Goal: Task Accomplishment & Management: Manage account settings

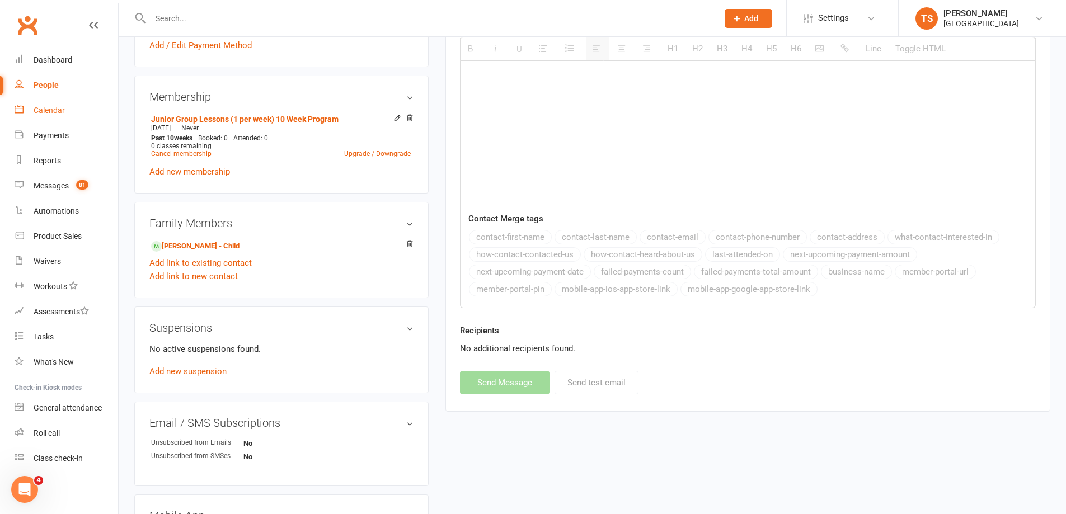
click at [44, 107] on div "Calendar" at bounding box center [49, 110] width 31 height 9
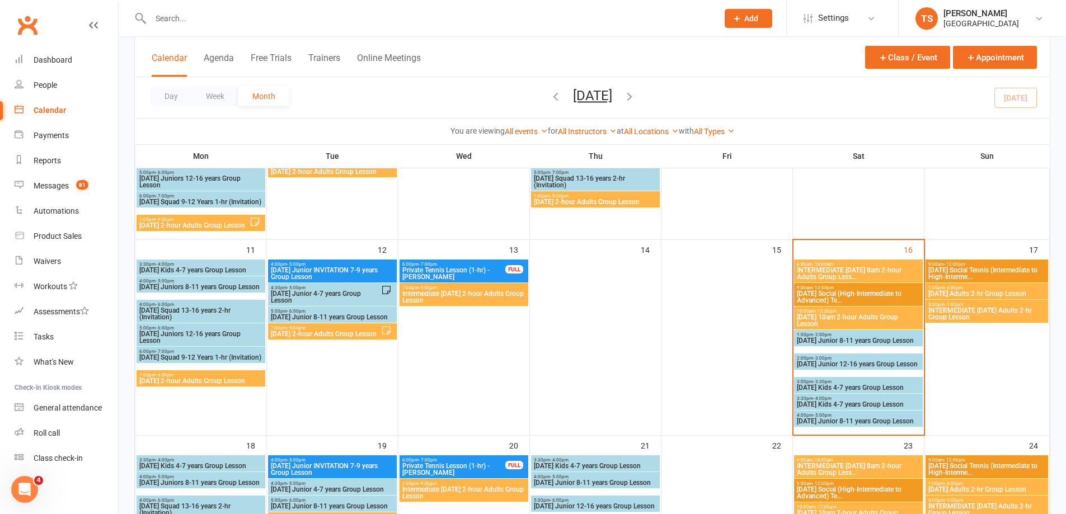
scroll to position [392, 0]
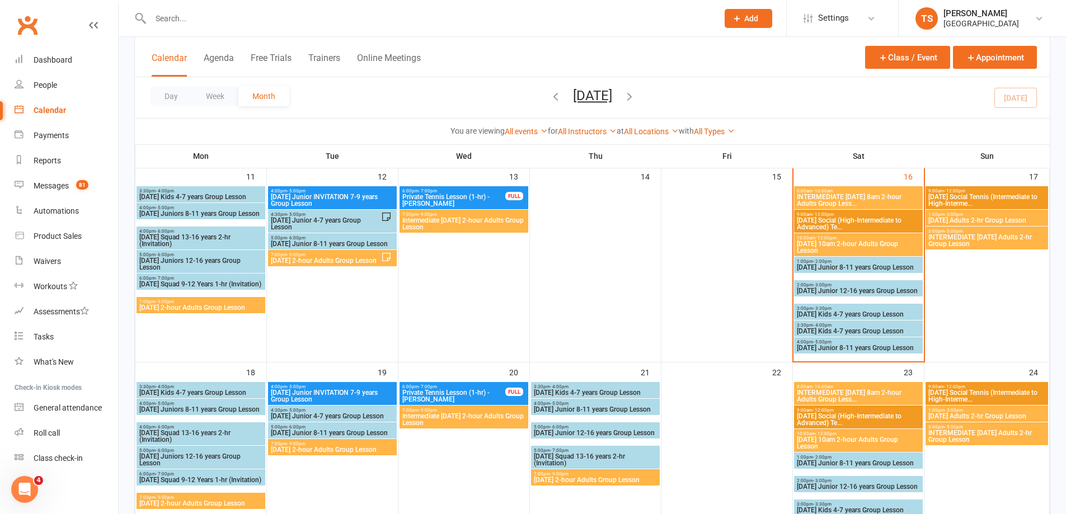
click at [861, 199] on span "INTERMEDIATE Saturday 8am 2-hour Adults Group Less..." at bounding box center [858, 200] width 124 height 13
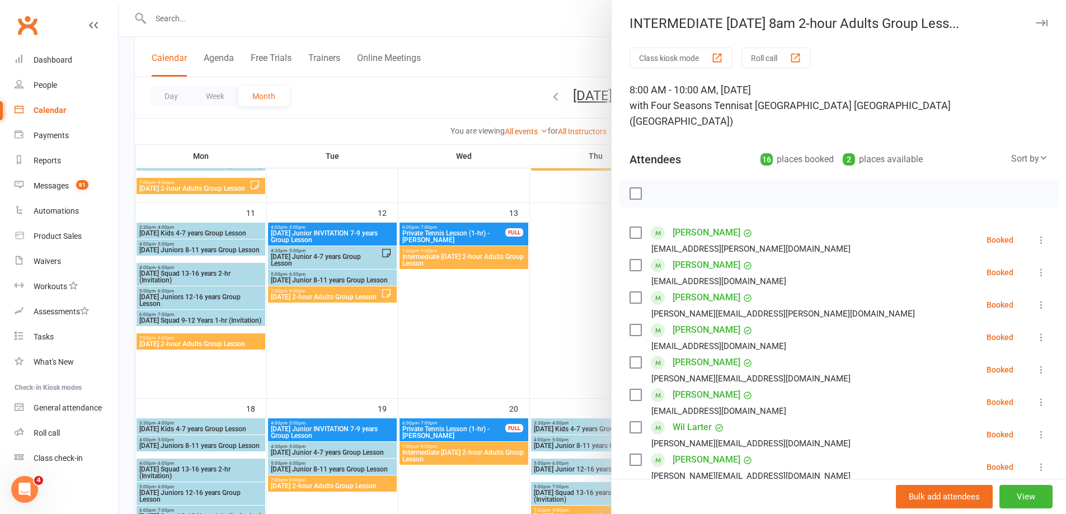
scroll to position [336, 0]
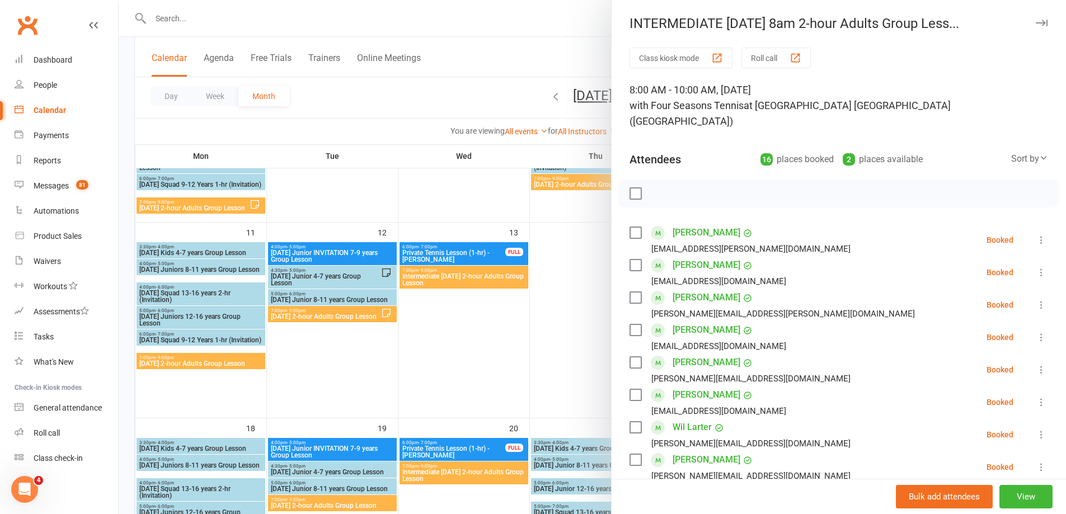
click at [767, 57] on button "Roll call" at bounding box center [775, 58] width 69 height 21
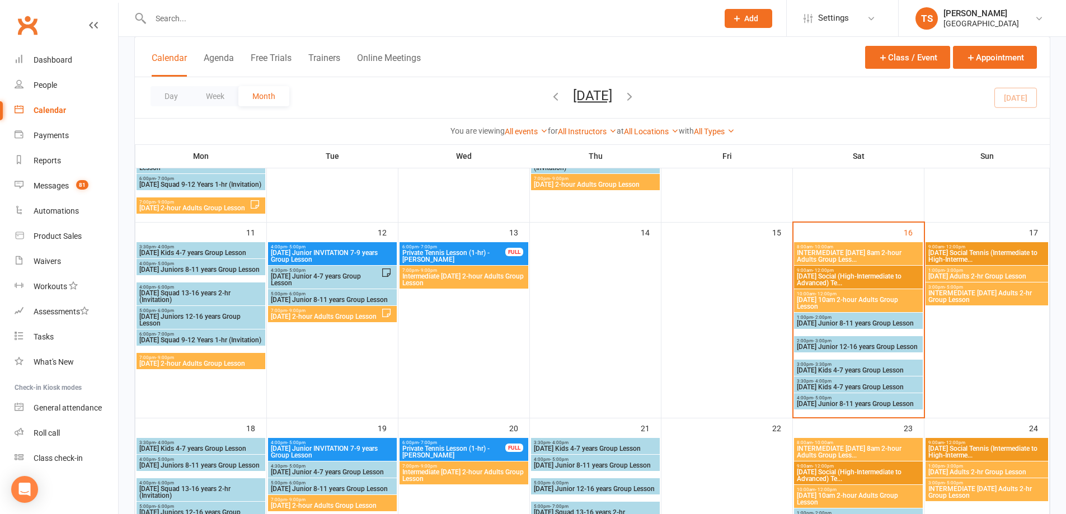
click at [863, 255] on span "INTERMEDIATE [DATE] 8am 2-hour Adults Group Less..." at bounding box center [858, 256] width 124 height 13
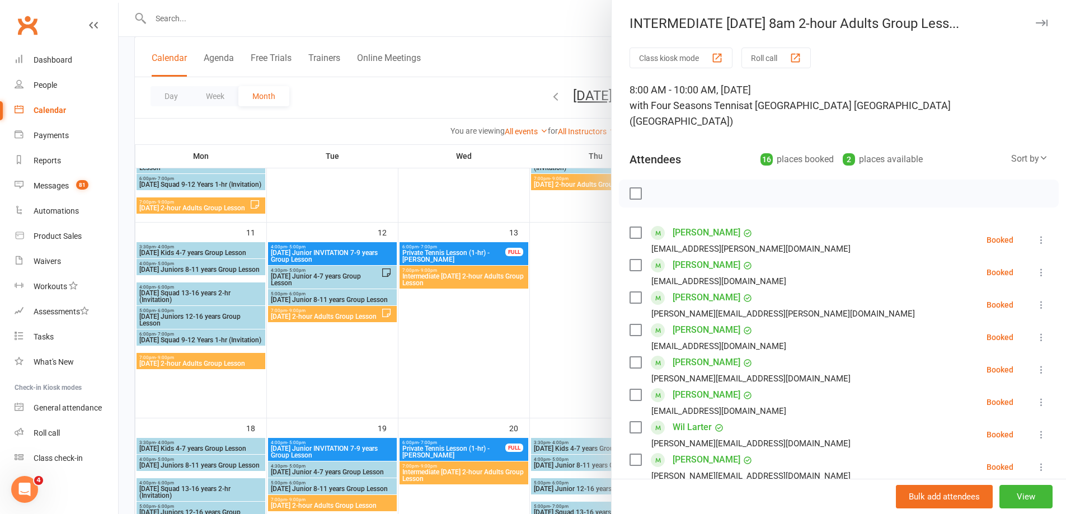
click at [754, 55] on button "Roll call" at bounding box center [775, 58] width 69 height 21
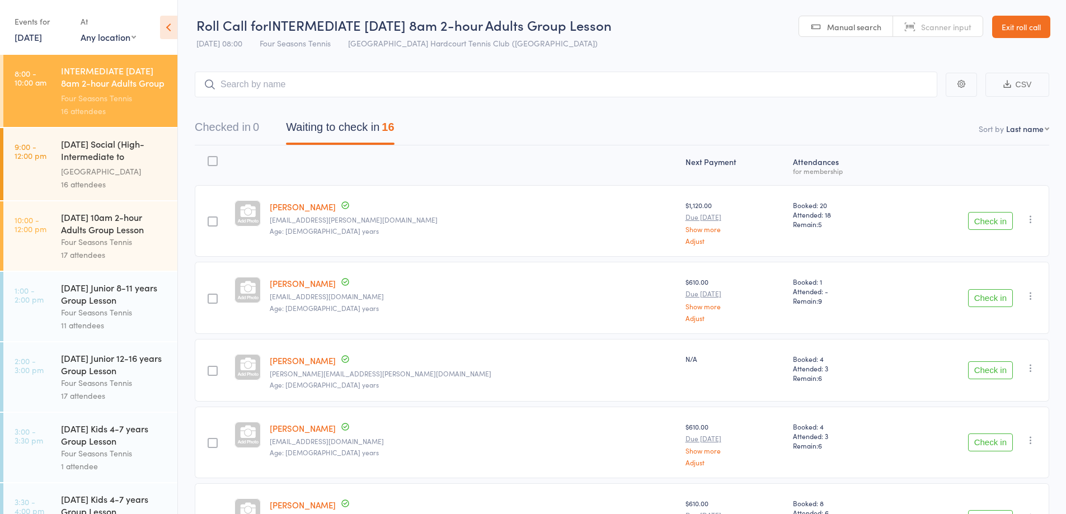
click at [1023, 79] on button "CSV" at bounding box center [1017, 85] width 64 height 24
click at [64, 235] on div "[DATE] 10am 2-hour Adults Group Lesson" at bounding box center [114, 223] width 107 height 25
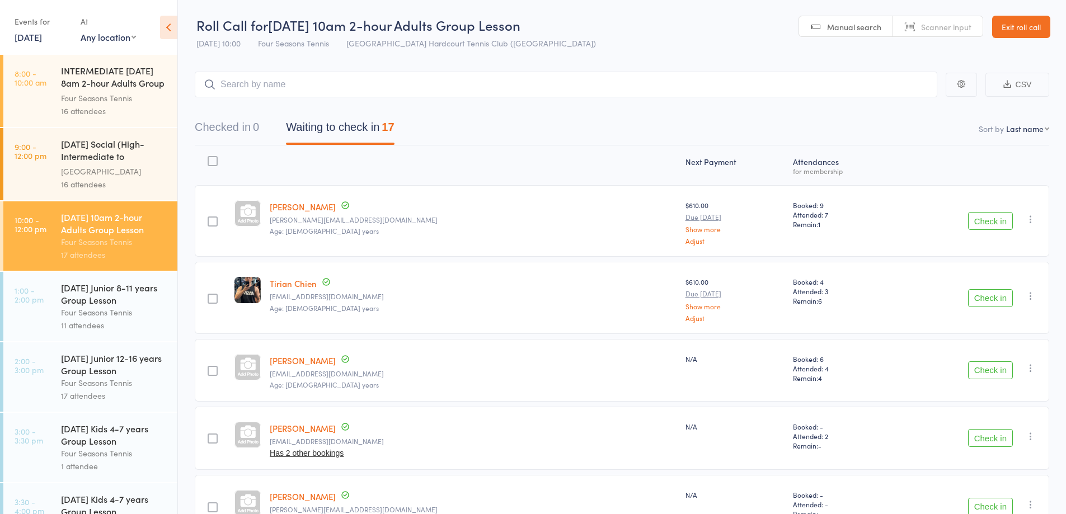
click at [1028, 86] on button "CSV" at bounding box center [1017, 85] width 64 height 24
drag, startPoint x: 1010, startPoint y: 30, endPoint x: 952, endPoint y: 48, distance: 60.9
click at [1009, 31] on link "Exit roll call" at bounding box center [1021, 27] width 58 height 22
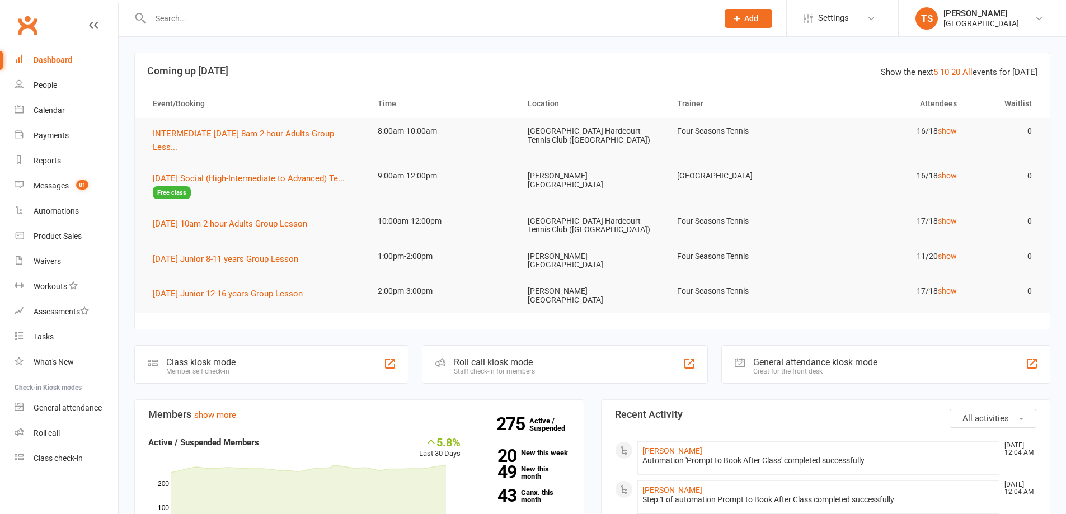
click at [175, 18] on input "text" at bounding box center [428, 19] width 563 height 16
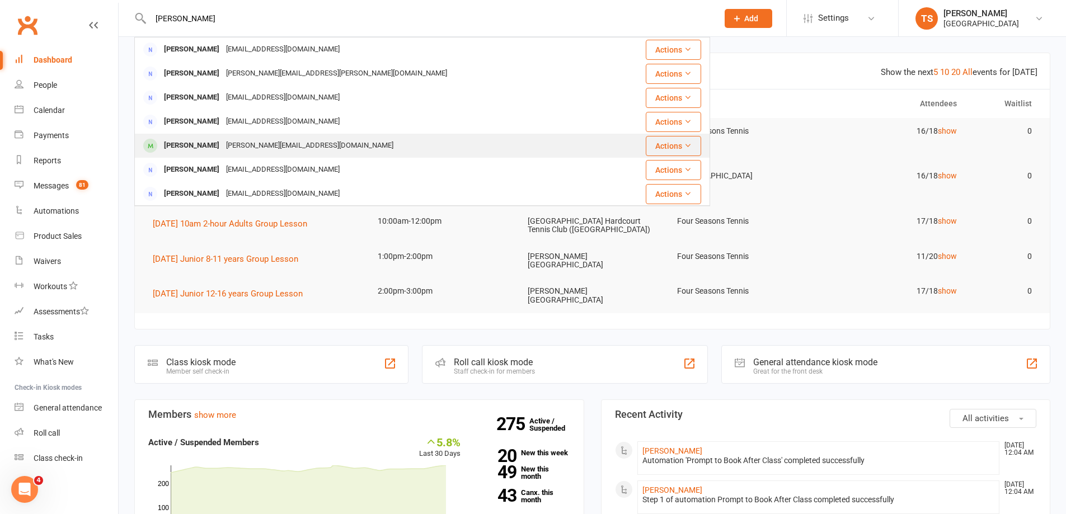
type input "[PERSON_NAME]"
click at [223, 147] on div "[PERSON_NAME][EMAIL_ADDRESS][DOMAIN_NAME]" at bounding box center [310, 146] width 174 height 16
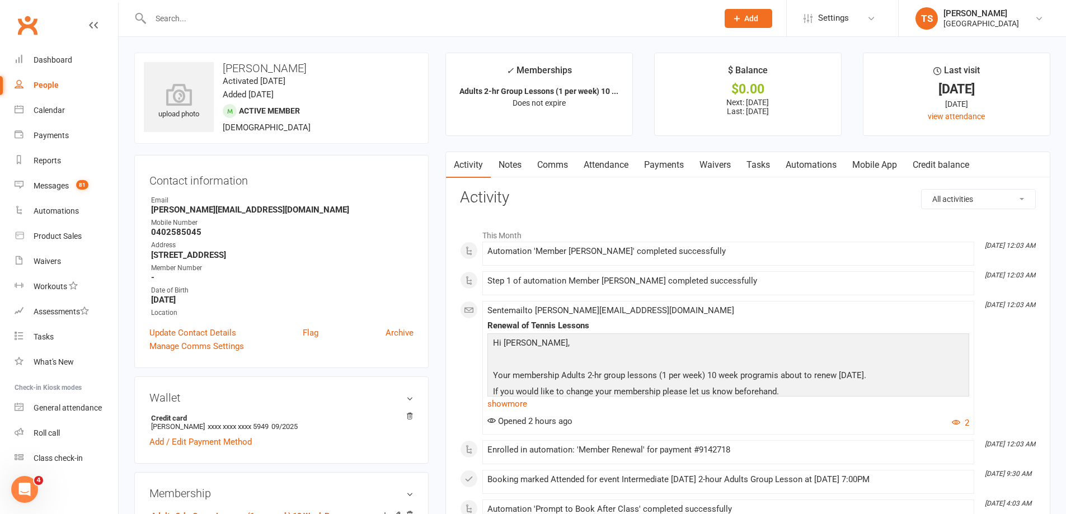
click at [671, 163] on link "Payments" at bounding box center [663, 165] width 55 height 26
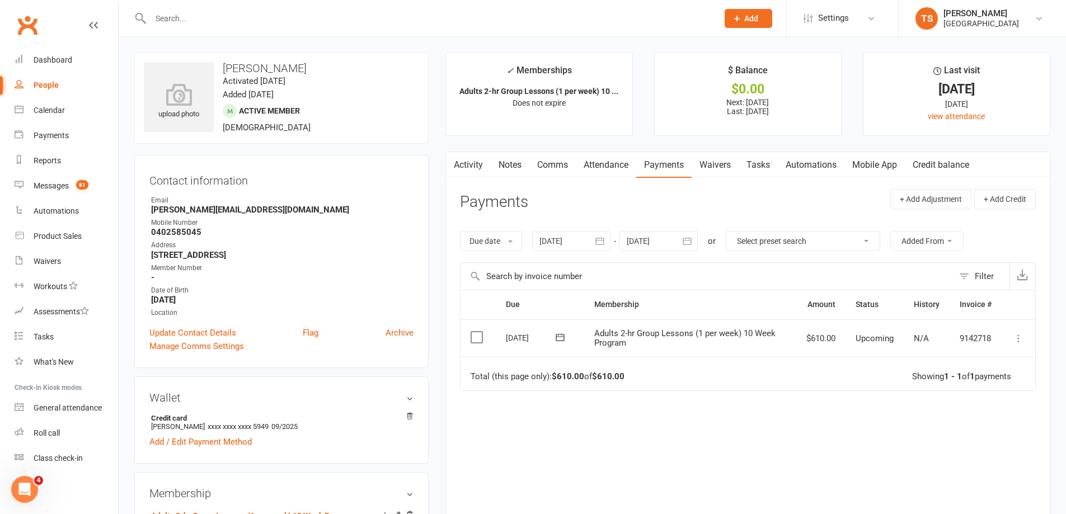
click at [561, 240] on div at bounding box center [571, 241] width 78 height 20
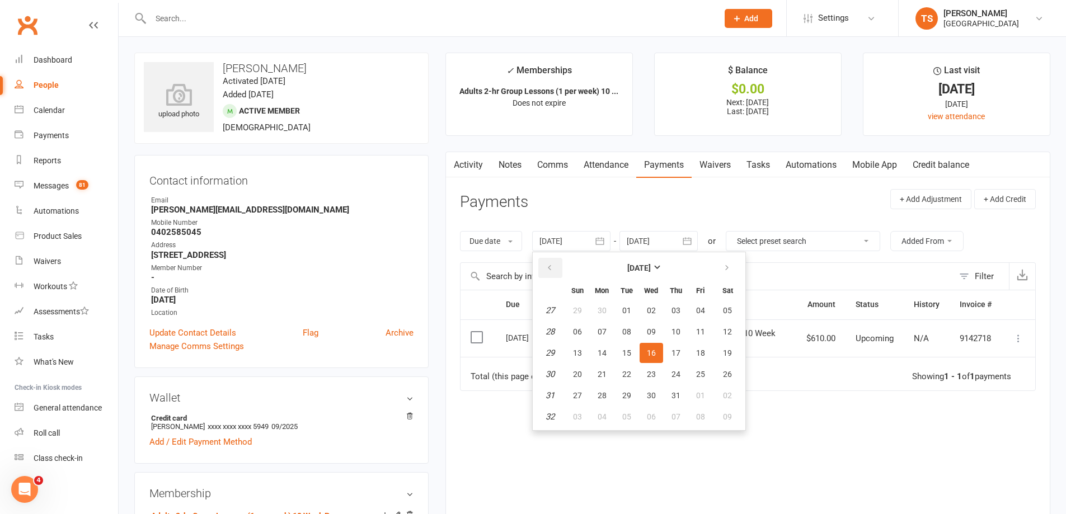
click at [549, 269] on icon "button" at bounding box center [550, 268] width 8 height 9
click at [576, 331] on span "02" at bounding box center [577, 331] width 9 height 9
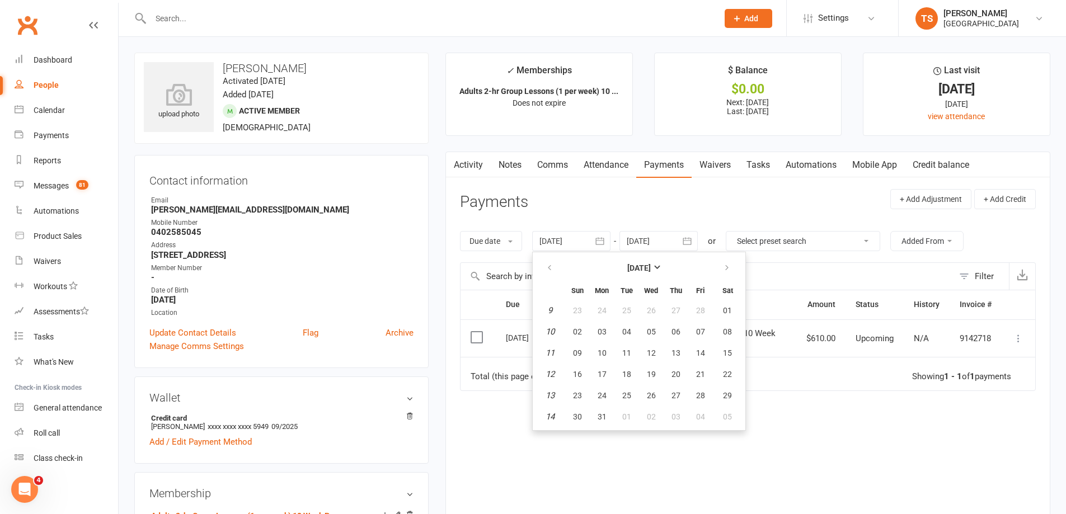
type input "[DATE]"
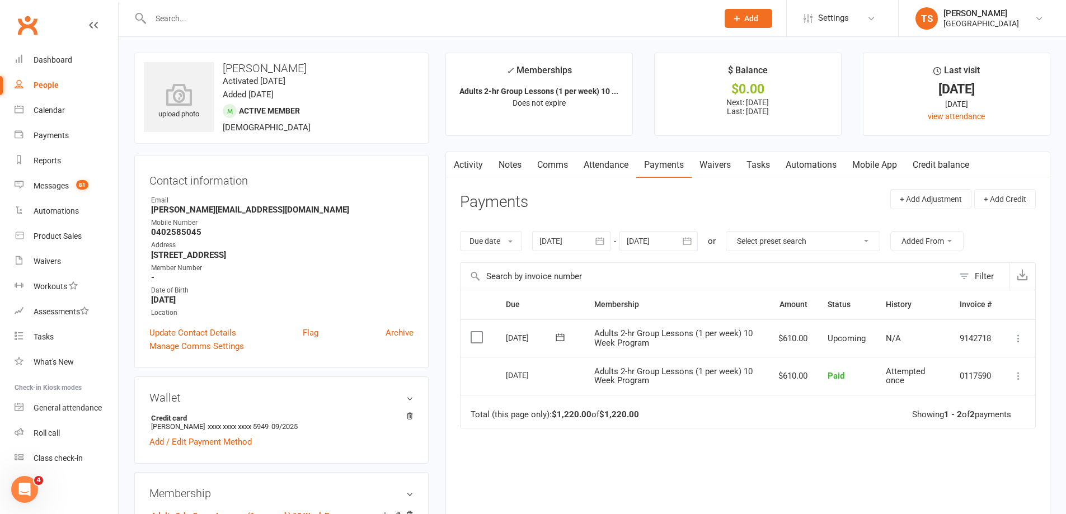
click at [615, 167] on link "Attendance" at bounding box center [606, 165] width 60 height 26
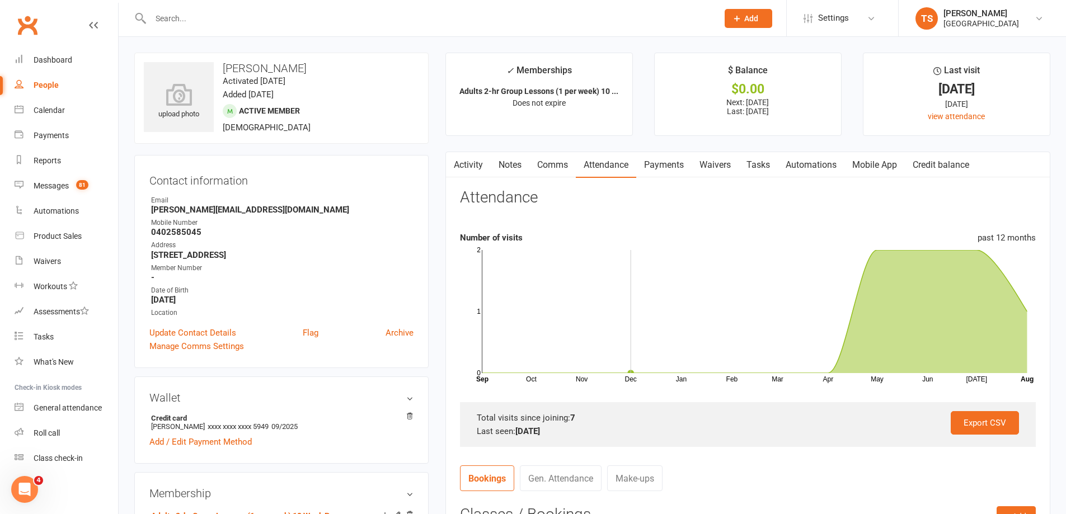
scroll to position [224, 0]
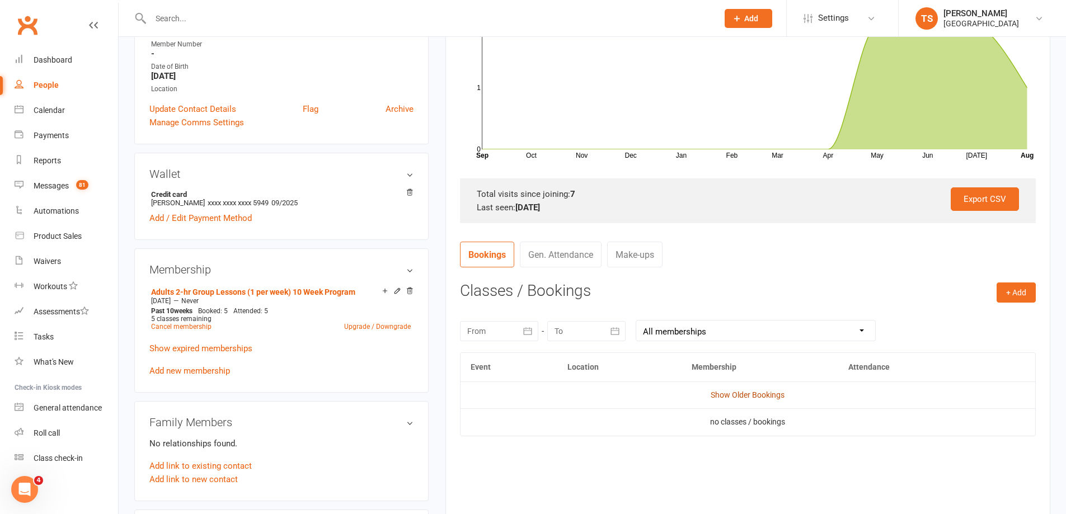
click at [737, 394] on link "Show Older Bookings" at bounding box center [748, 395] width 74 height 9
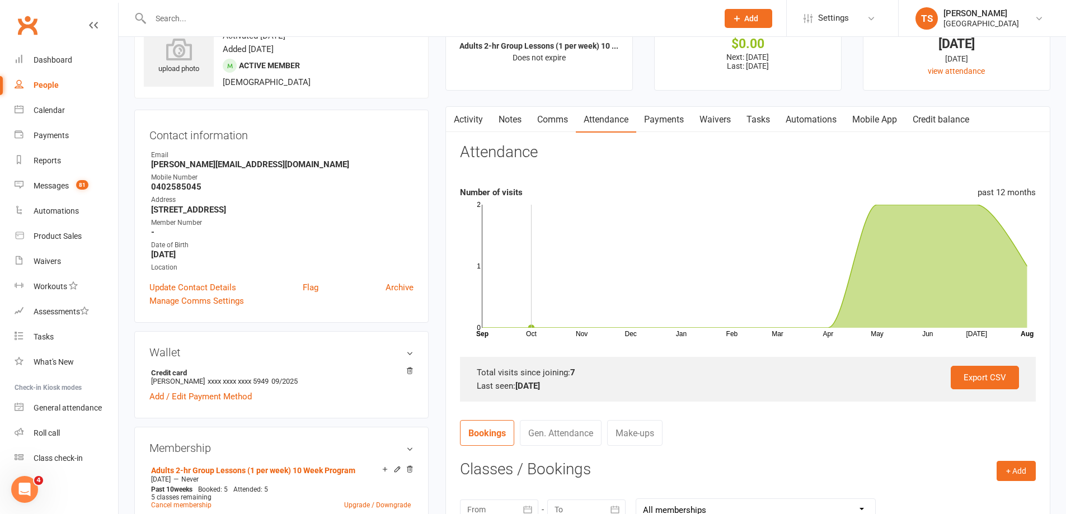
scroll to position [0, 0]
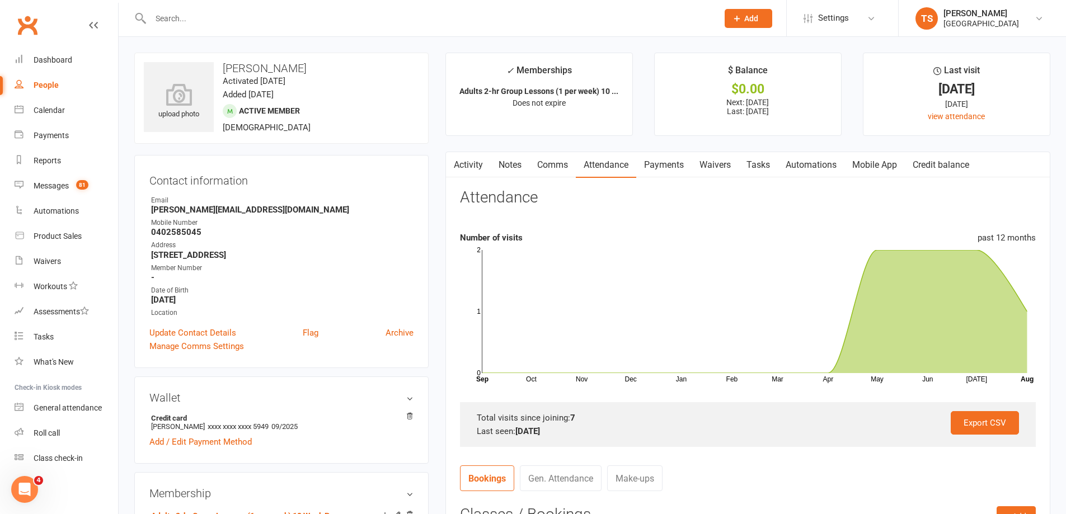
click at [656, 161] on link "Payments" at bounding box center [663, 165] width 55 height 26
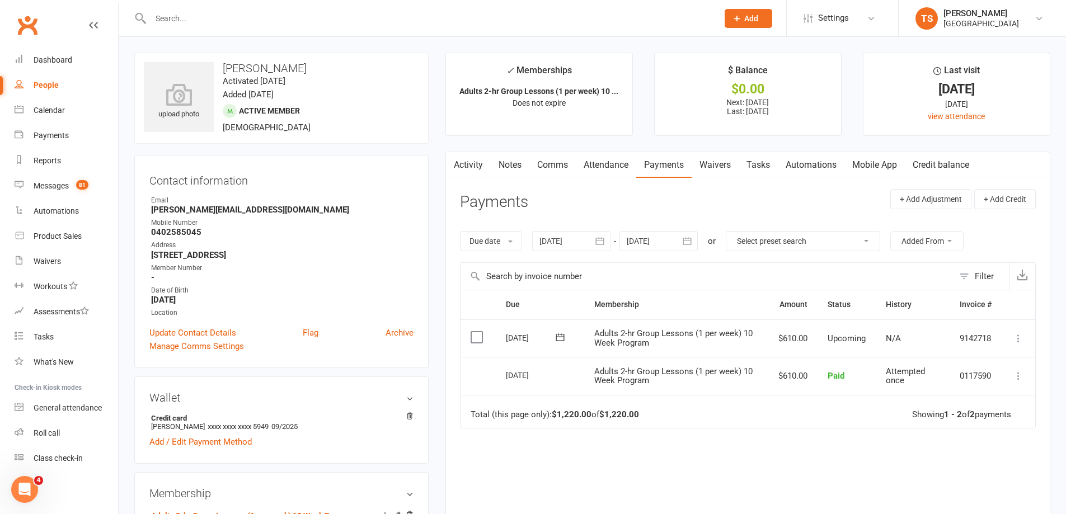
click at [1019, 340] on icon at bounding box center [1018, 338] width 11 height 11
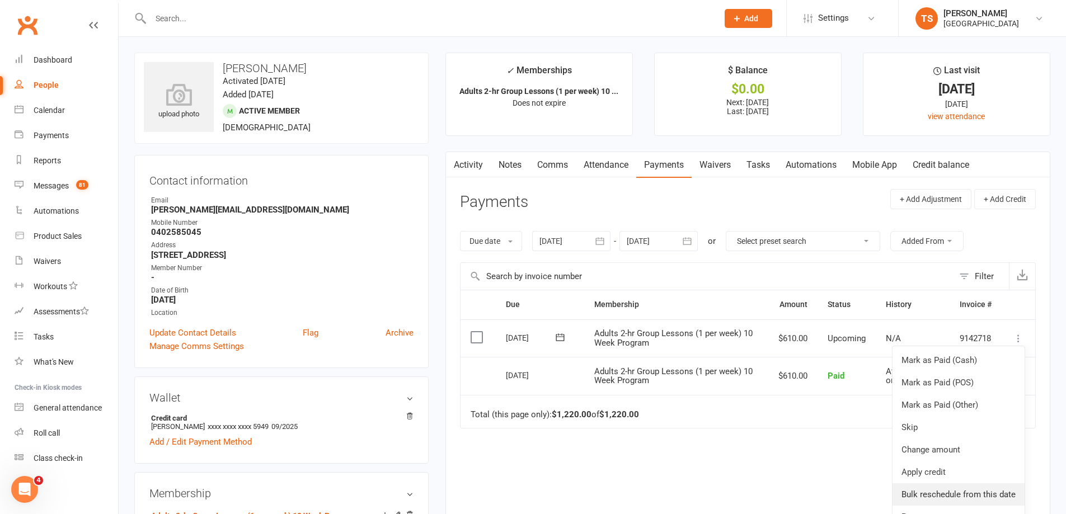
click at [923, 496] on link "Bulk reschedule from this date" at bounding box center [958, 494] width 132 height 22
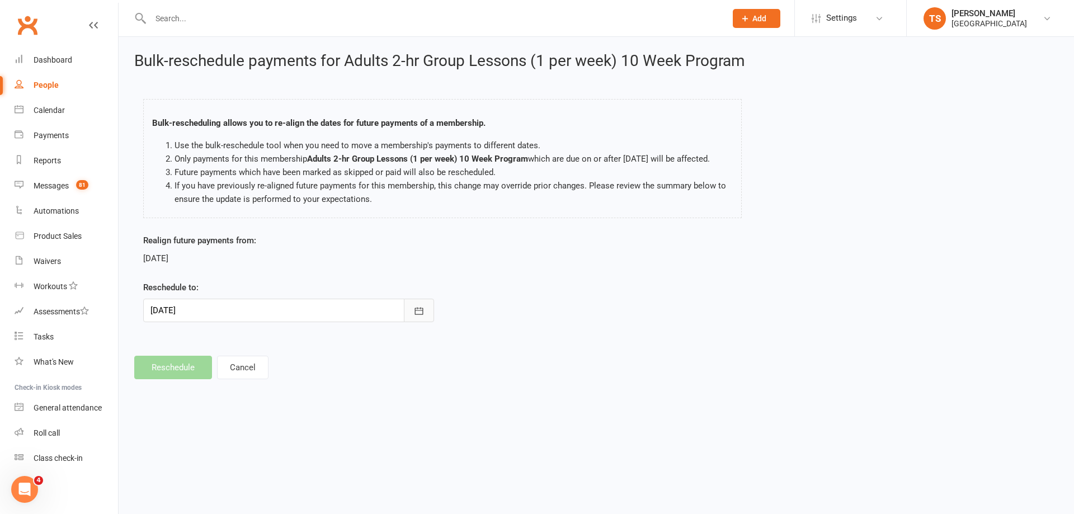
click at [422, 317] on icon "button" at bounding box center [418, 310] width 11 height 11
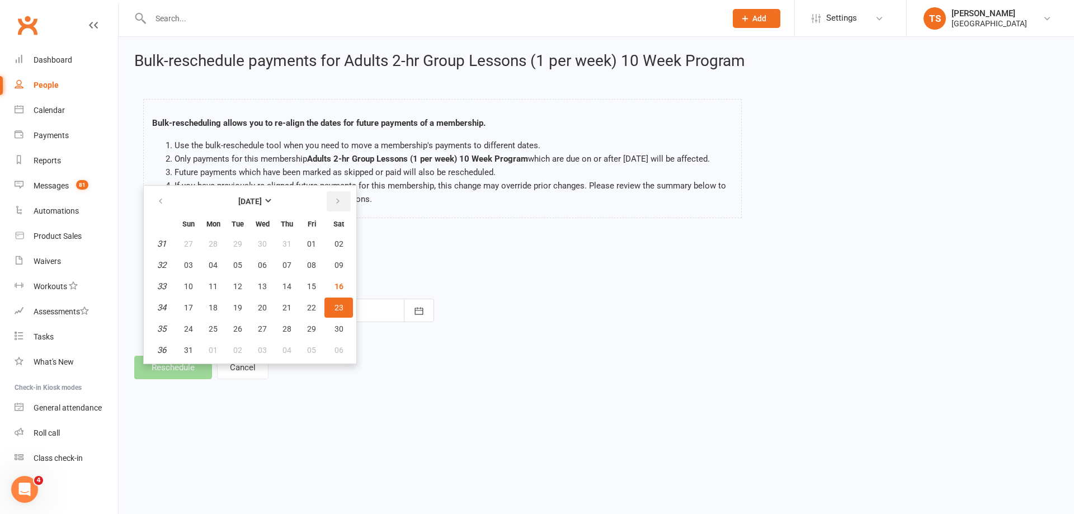
click at [338, 206] on icon "button" at bounding box center [338, 201] width 8 height 9
click at [339, 312] on span "27" at bounding box center [339, 307] width 9 height 9
type input "[DATE]"
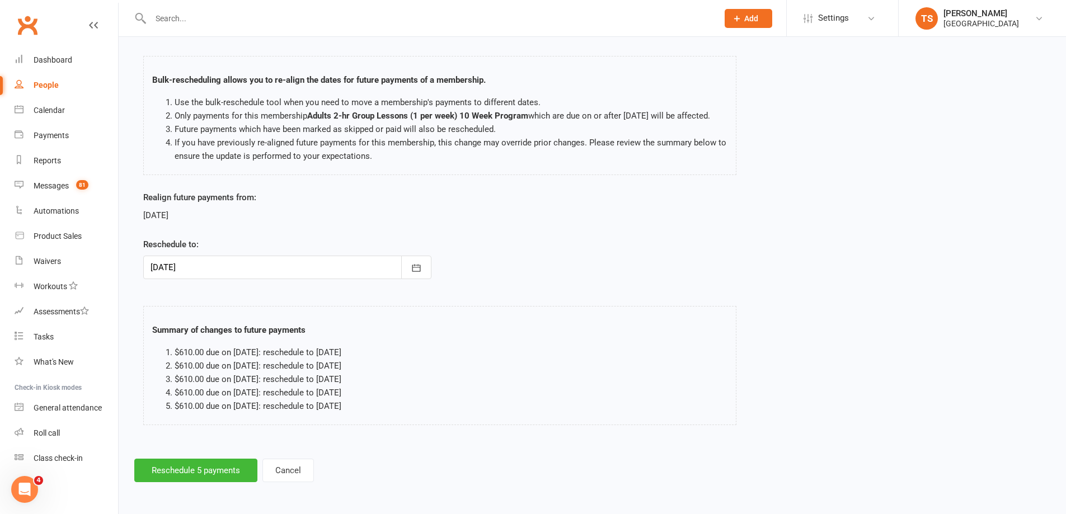
scroll to position [57, 0]
click at [220, 461] on button "Reschedule 5 payments" at bounding box center [195, 470] width 123 height 23
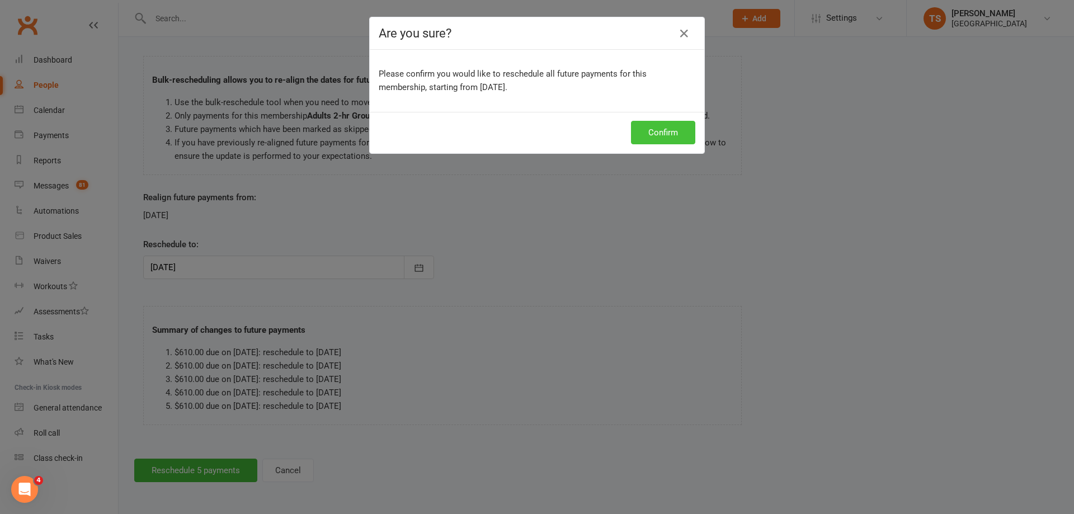
click at [659, 125] on button "Confirm" at bounding box center [663, 132] width 64 height 23
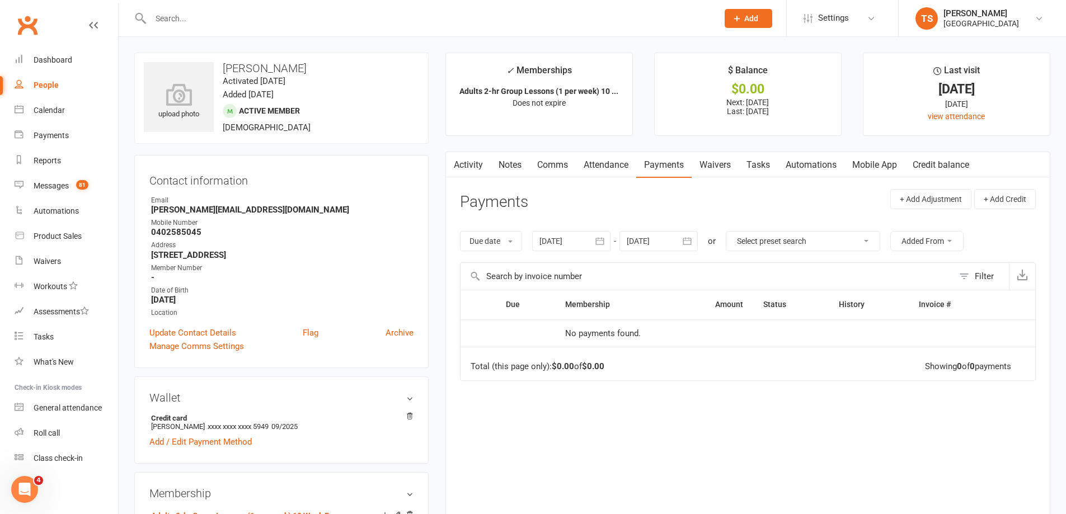
click at [158, 16] on input "text" at bounding box center [428, 19] width 563 height 16
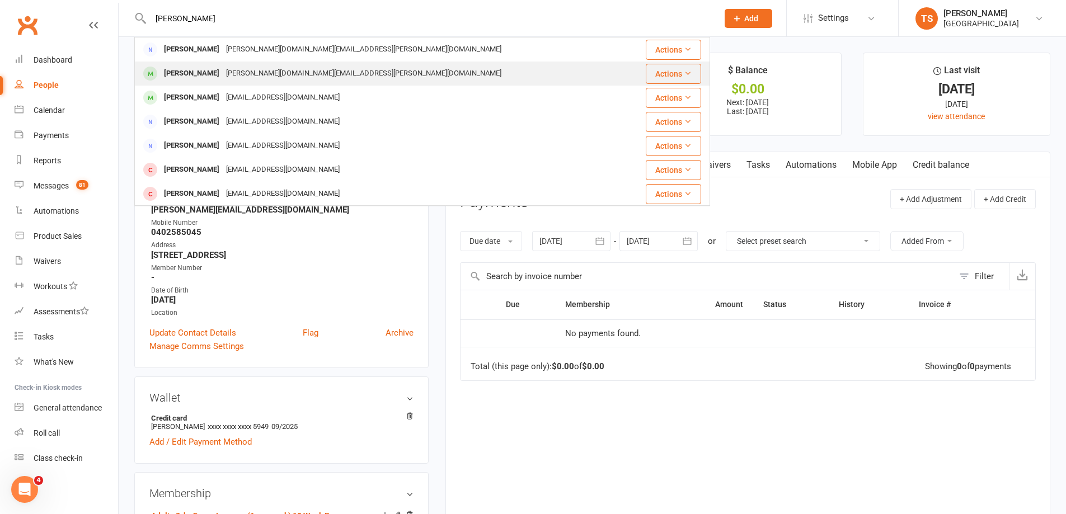
type input "[PERSON_NAME]"
click at [228, 74] on div "[PERSON_NAME][DOMAIN_NAME][EMAIL_ADDRESS][PERSON_NAME][DOMAIN_NAME]" at bounding box center [364, 73] width 282 height 16
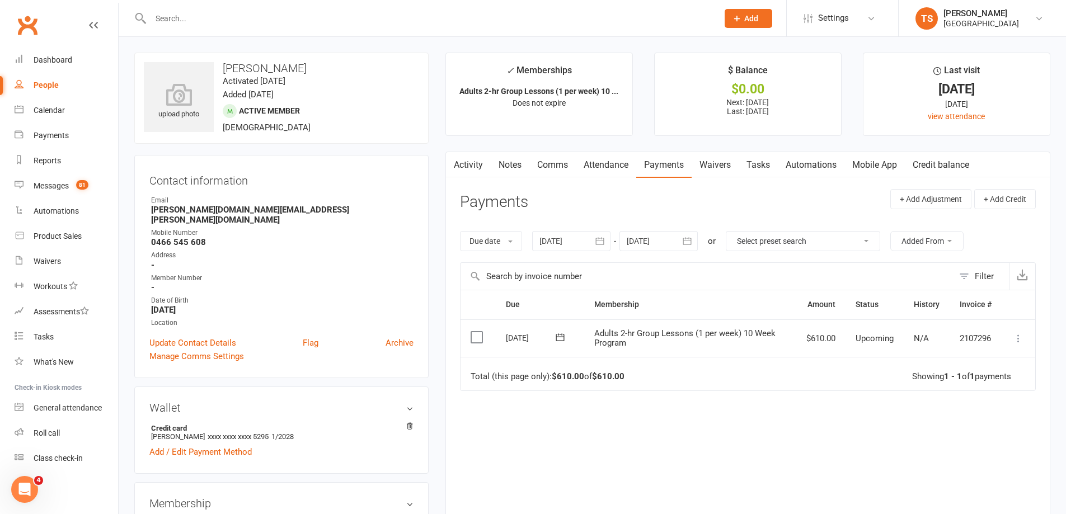
scroll to position [56, 0]
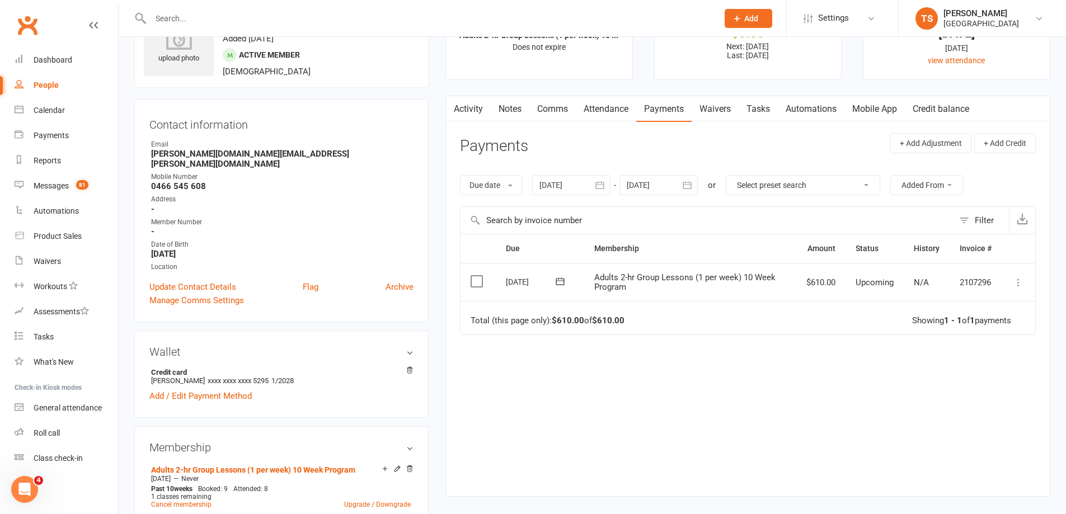
click at [554, 186] on div at bounding box center [571, 185] width 78 height 20
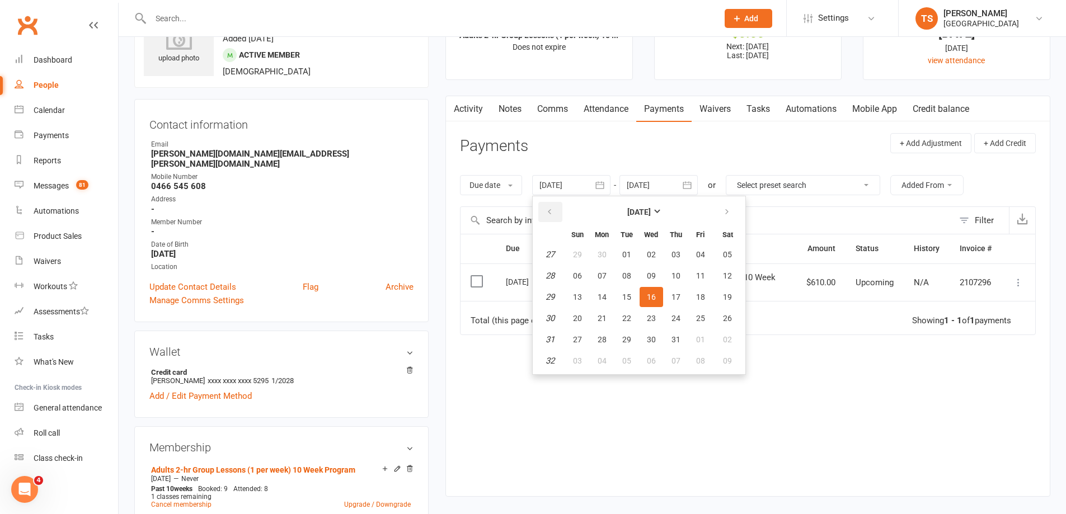
click at [551, 213] on icon "button" at bounding box center [550, 212] width 8 height 9
click at [576, 272] on span "06" at bounding box center [577, 275] width 9 height 9
type input "[DATE]"
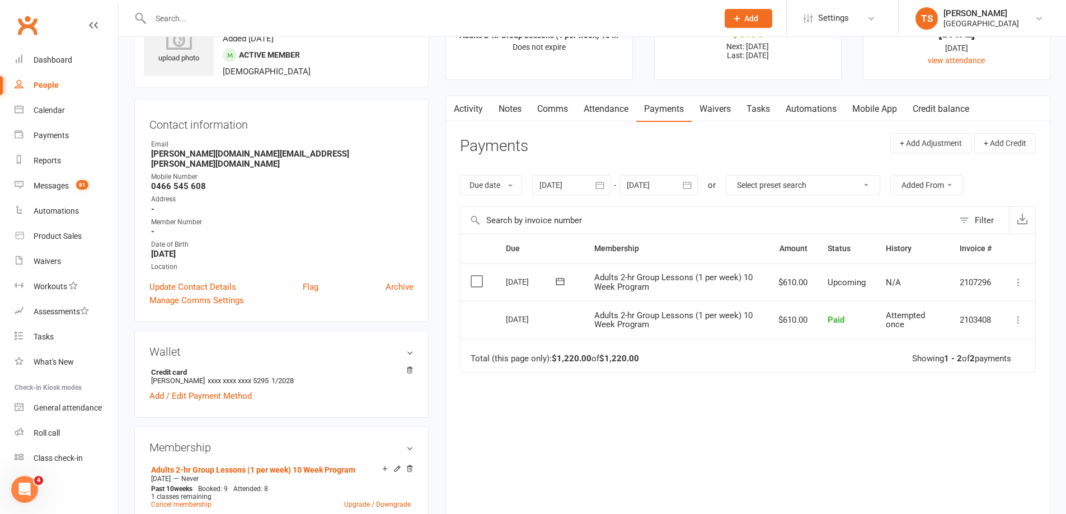
drag, startPoint x: 610, startPoint y: 106, endPoint x: 614, endPoint y: 123, distance: 17.9
click at [610, 106] on link "Attendance" at bounding box center [606, 109] width 60 height 26
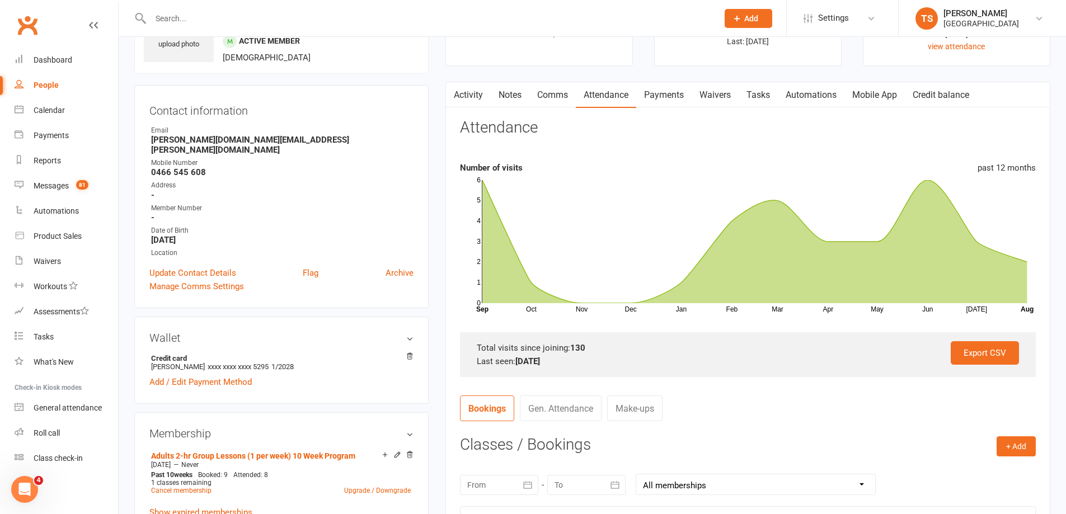
scroll to position [280, 0]
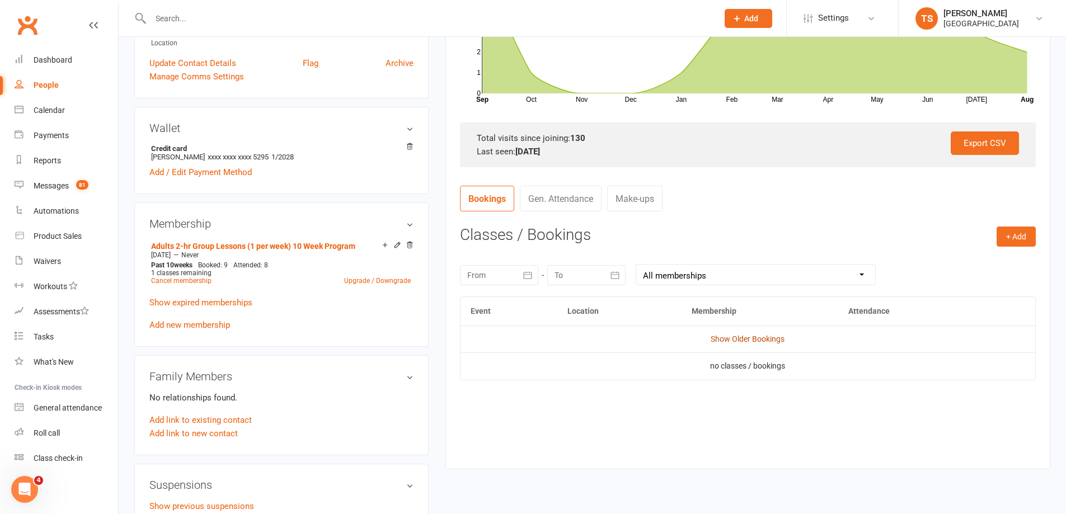
click at [770, 339] on link "Show Older Bookings" at bounding box center [748, 339] width 74 height 9
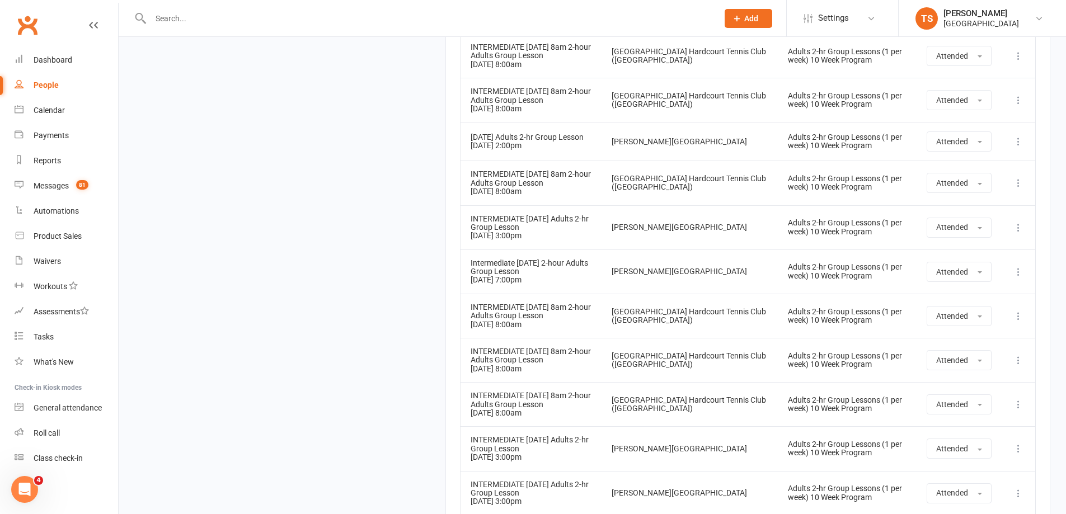
scroll to position [5916, 0]
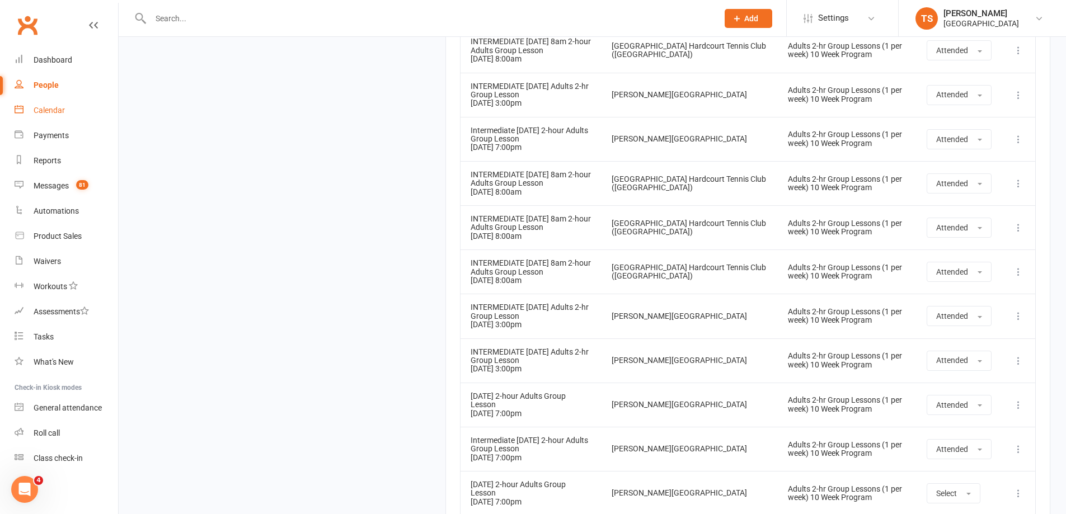
click at [39, 109] on div "Calendar" at bounding box center [49, 110] width 31 height 9
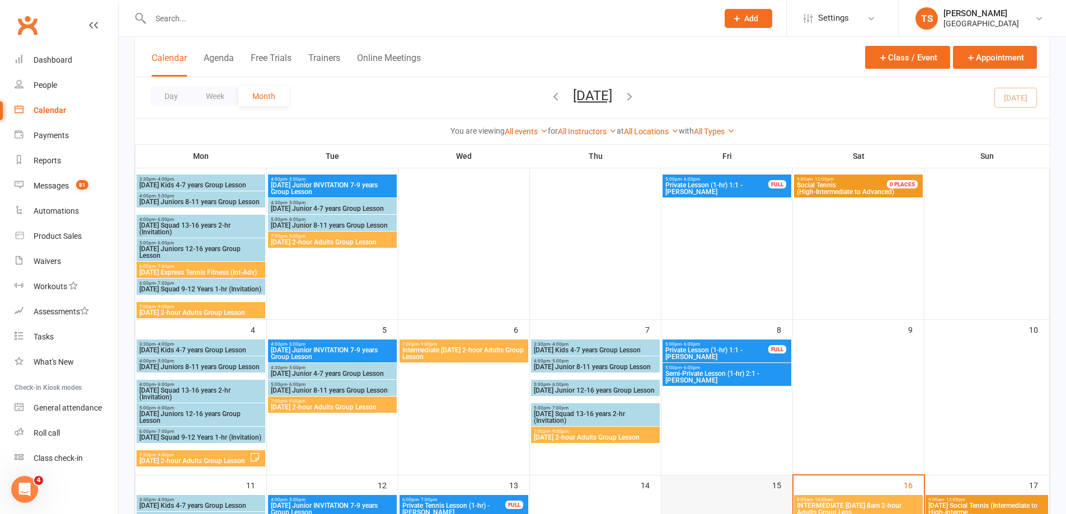
scroll to position [224, 0]
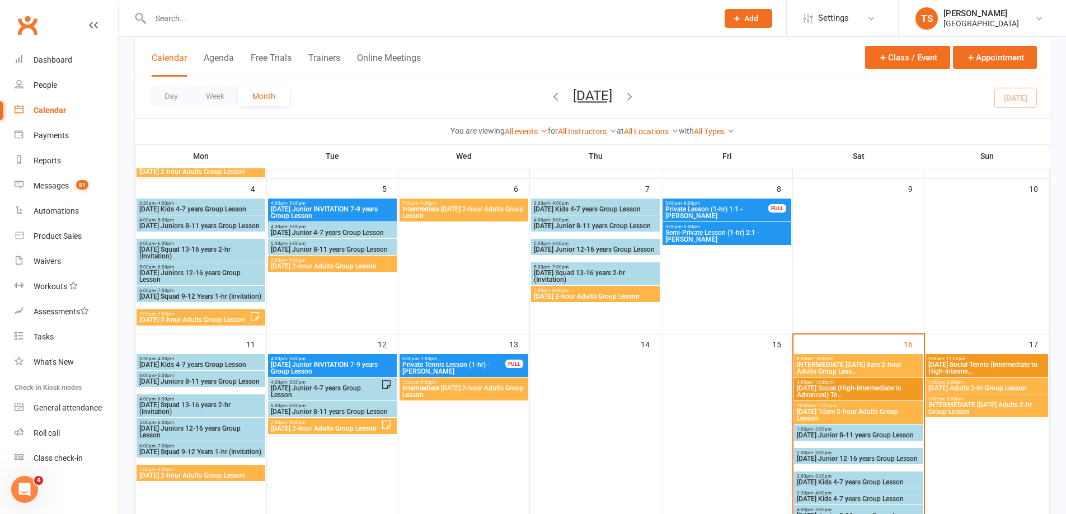
click at [317, 431] on span "[DATE] 2-hour Adults Group Lesson" at bounding box center [325, 428] width 111 height 7
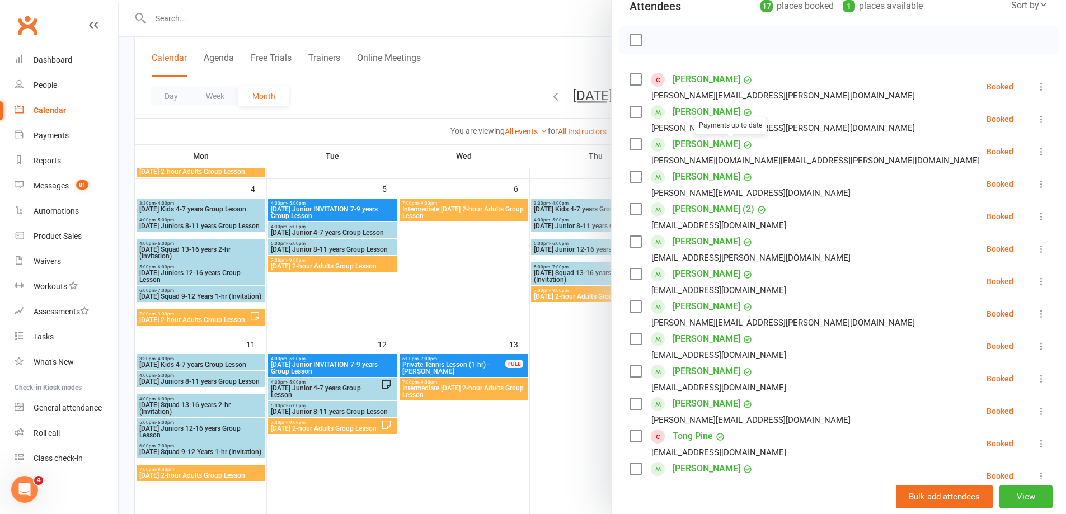
scroll to position [112, 0]
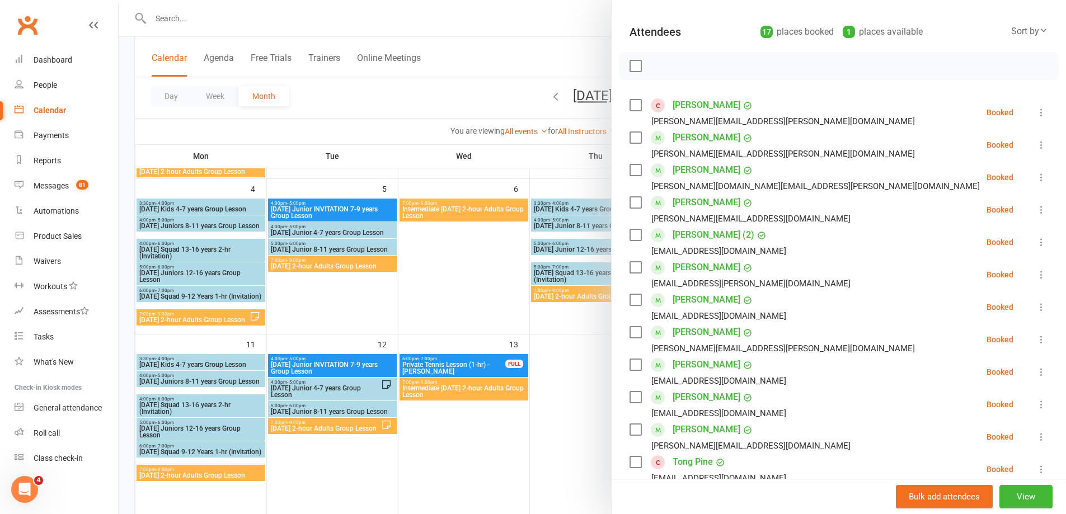
drag, startPoint x: 630, startPoint y: 66, endPoint x: 663, endPoint y: 78, distance: 35.2
click at [632, 65] on label at bounding box center [634, 65] width 11 height 11
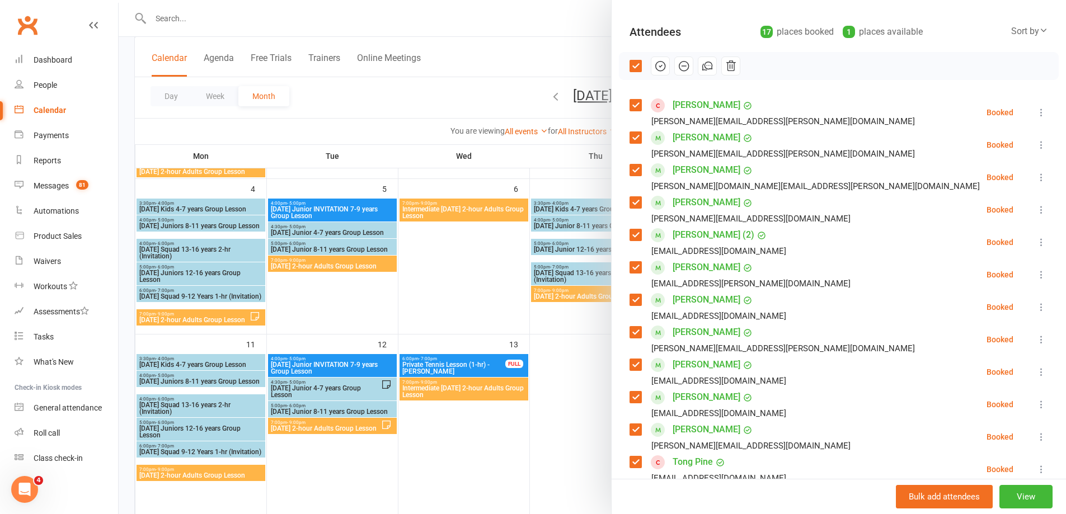
click at [655, 64] on icon "button" at bounding box center [660, 66] width 12 height 12
click at [1040, 176] on icon at bounding box center [1045, 177] width 11 height 11
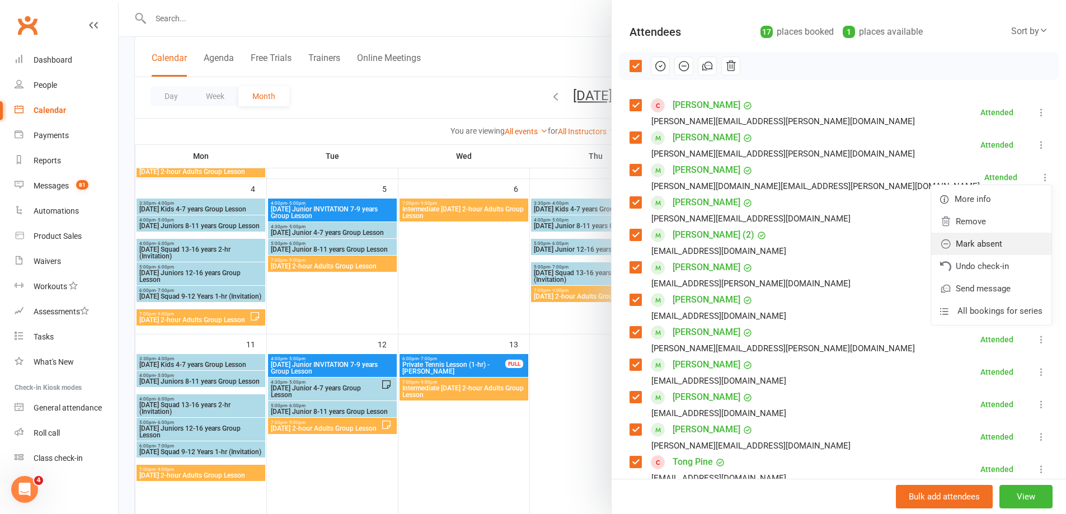
click at [948, 243] on link "Mark absent" at bounding box center [991, 244] width 120 height 22
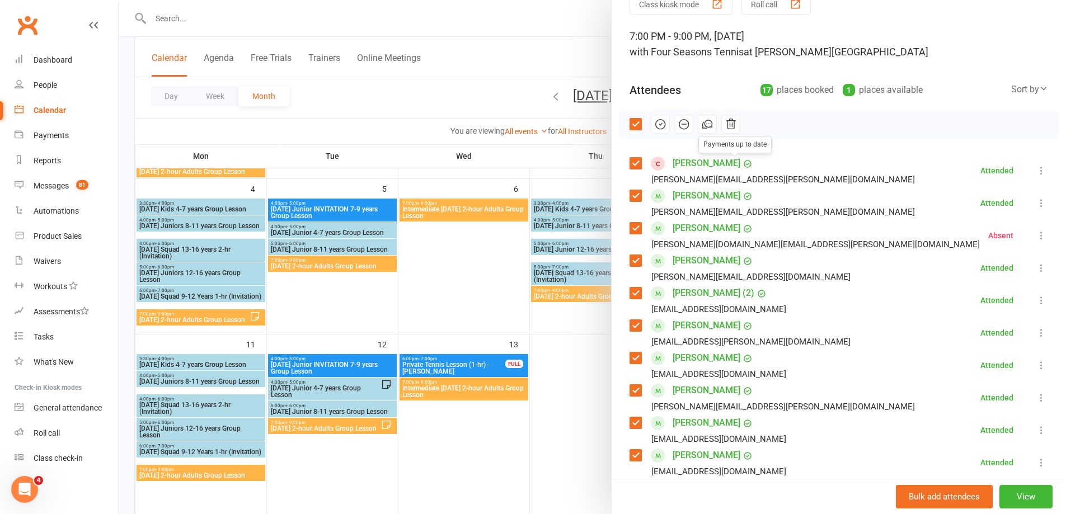
scroll to position [0, 0]
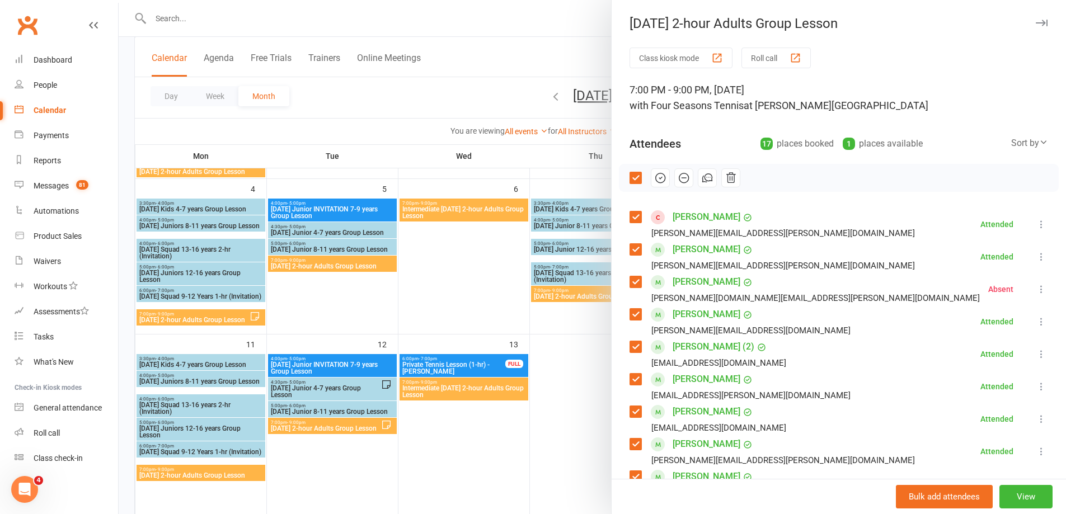
click at [193, 26] on div at bounding box center [592, 257] width 947 height 514
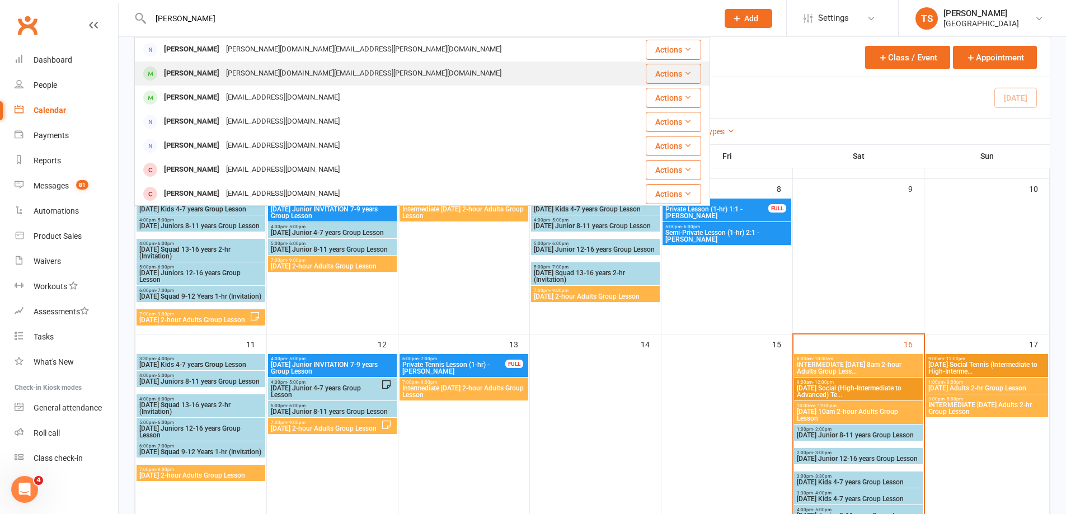
type input "[PERSON_NAME]"
click at [201, 75] on div "[PERSON_NAME]" at bounding box center [192, 73] width 62 height 16
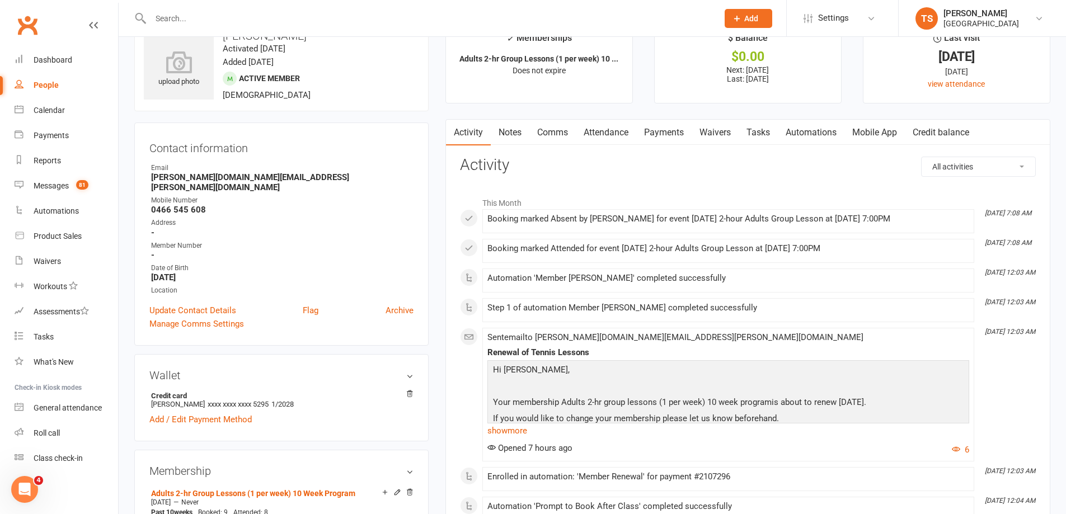
scroll to position [112, 0]
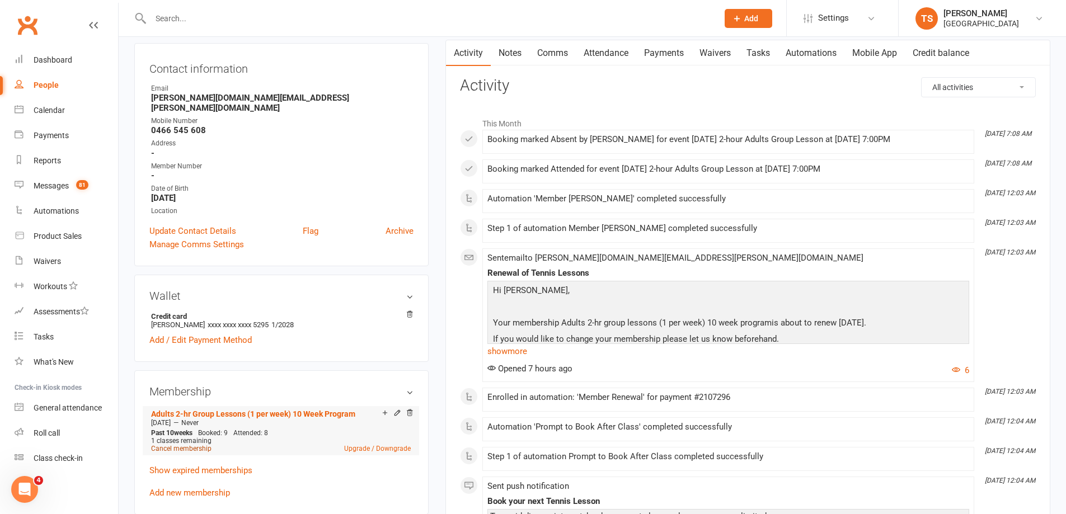
click at [166, 445] on link "Cancel membership" at bounding box center [181, 449] width 60 height 8
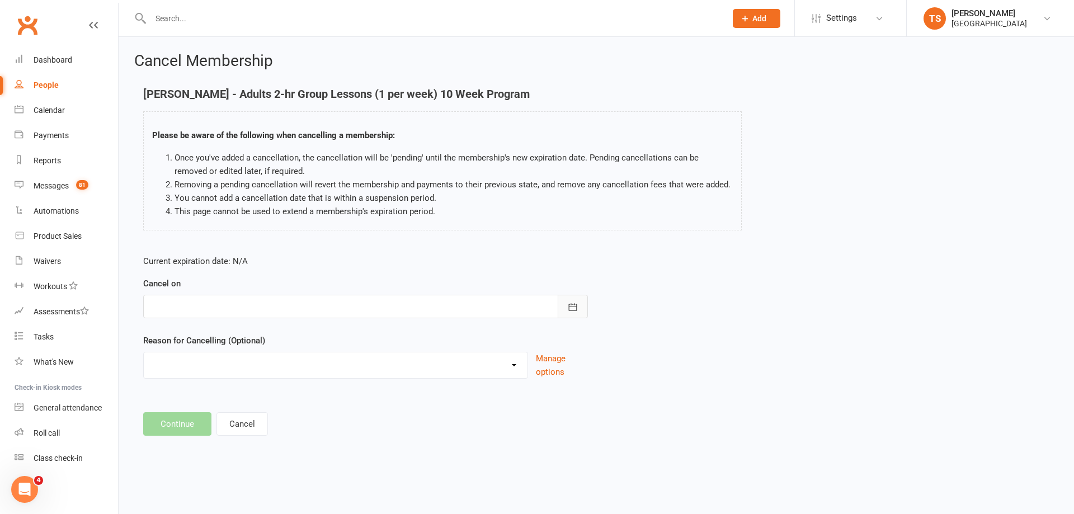
click at [571, 309] on icon "button" at bounding box center [572, 307] width 11 height 11
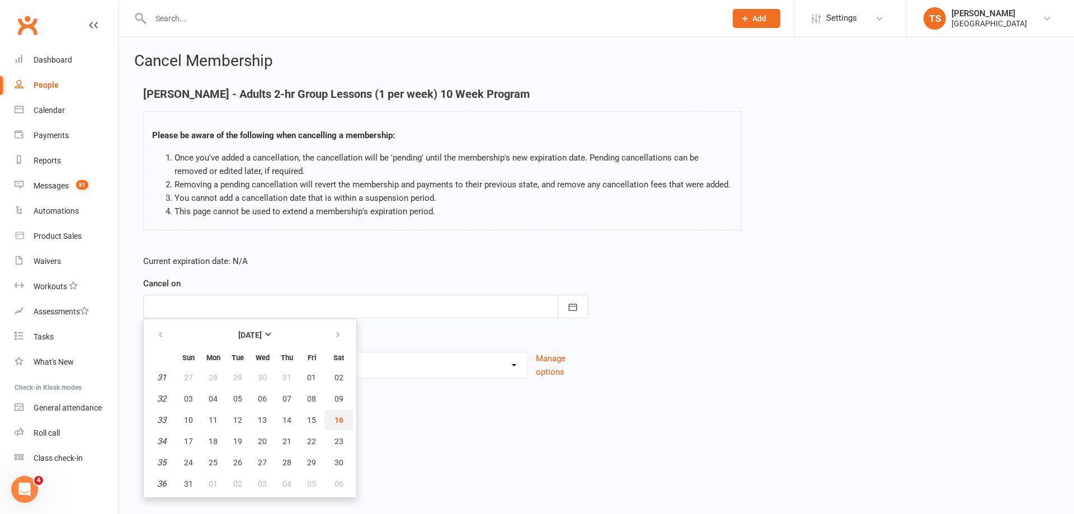
click at [336, 420] on span "16" at bounding box center [339, 420] width 9 height 9
type input "[DATE]"
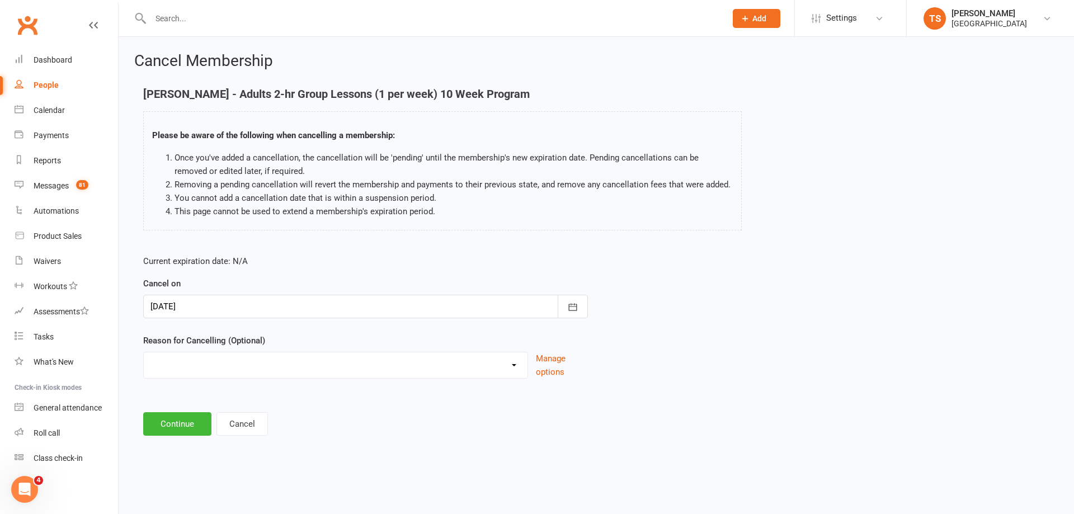
click at [203, 354] on select "Change to program Holiday Injury New program Not continuing Other reason" at bounding box center [336, 363] width 384 height 22
select select "1"
click at [144, 352] on select "Change to program Holiday Injury New program Not continuing Other reason" at bounding box center [336, 363] width 384 height 22
click at [173, 427] on button "Continue" at bounding box center [177, 423] width 68 height 23
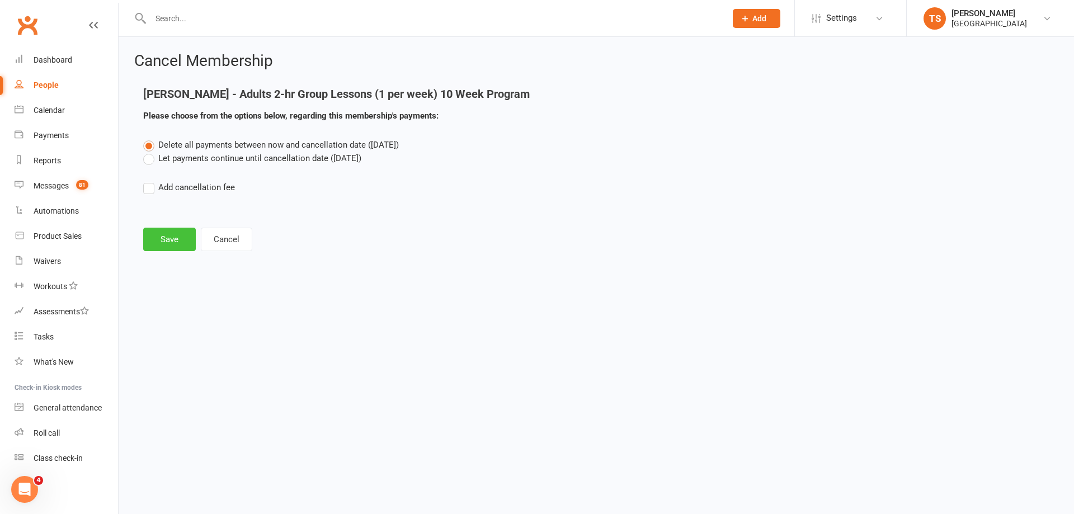
click at [184, 242] on button "Save" at bounding box center [169, 239] width 53 height 23
